Goal: Task Accomplishment & Management: Manage account settings

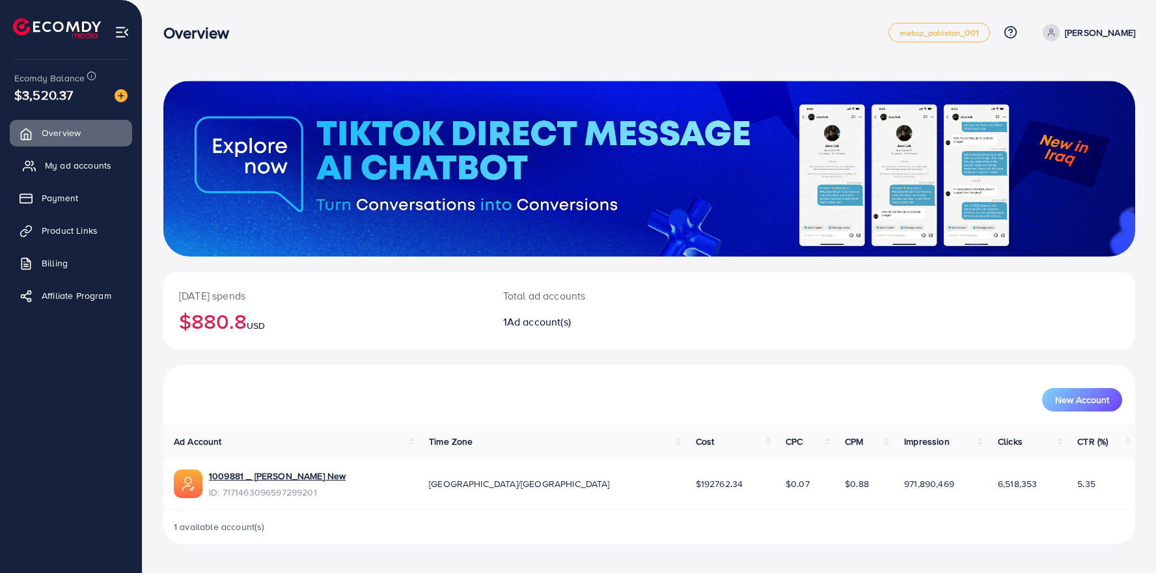
click at [71, 163] on span "My ad accounts" at bounding box center [78, 165] width 66 height 13
click at [64, 159] on span "My ad accounts" at bounding box center [78, 165] width 66 height 13
